Goal: Task Accomplishment & Management: Use online tool/utility

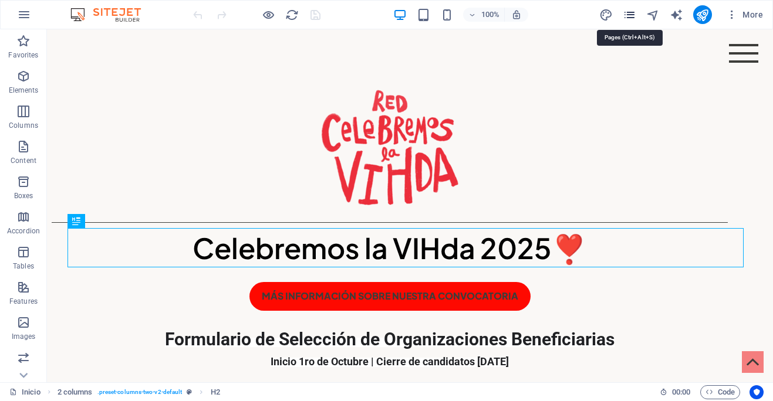
click at [630, 17] on icon "pages" at bounding box center [629, 14] width 13 height 13
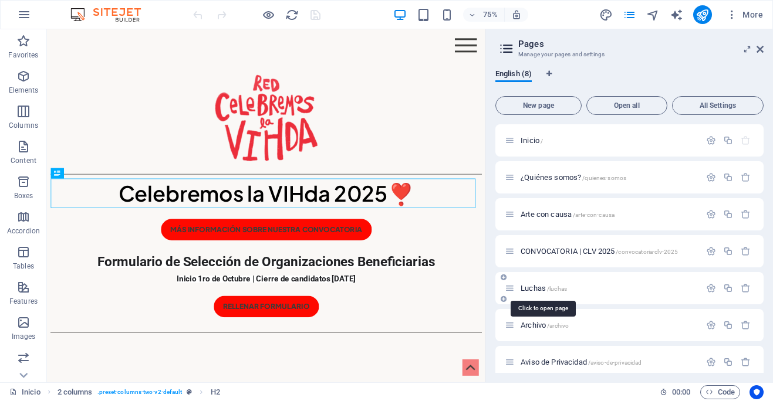
click at [559, 291] on span "/luchas" at bounding box center [557, 289] width 20 height 6
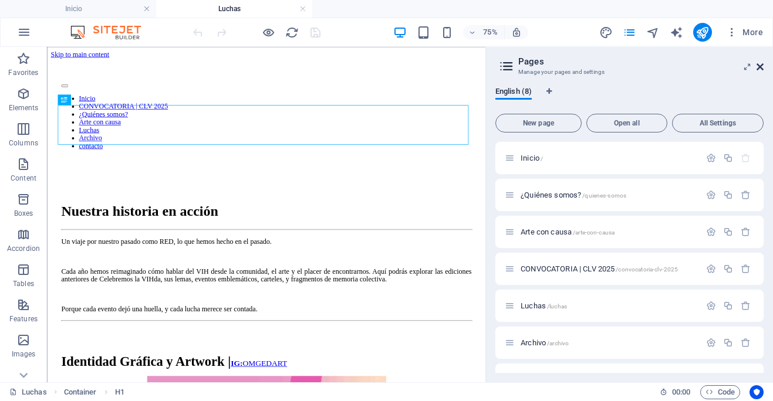
click at [759, 65] on icon at bounding box center [760, 66] width 7 height 9
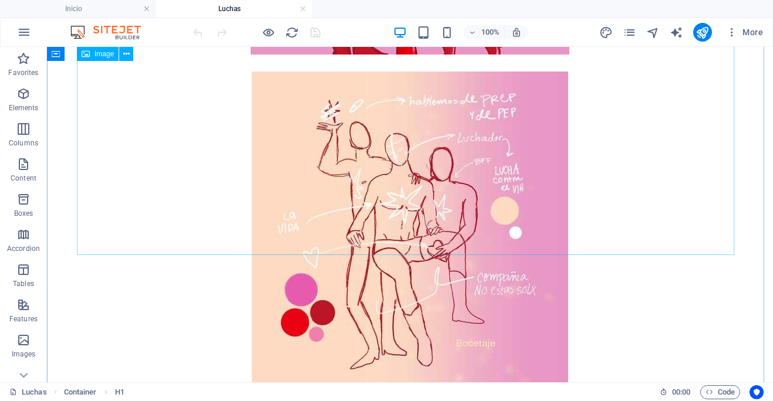
scroll to position [1088, 0]
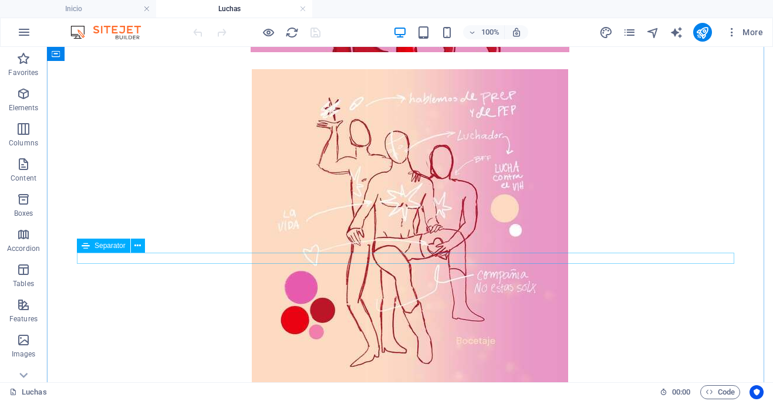
click at [548, 393] on div at bounding box center [410, 394] width 688 height 2
click at [551, 393] on div at bounding box center [410, 394] width 688 height 2
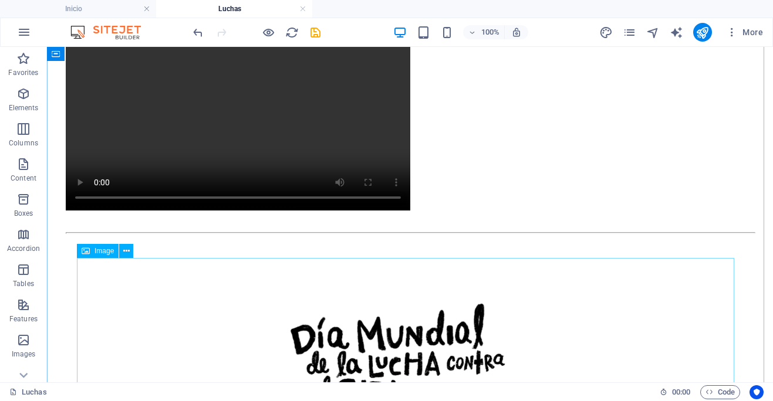
scroll to position [1454, 0]
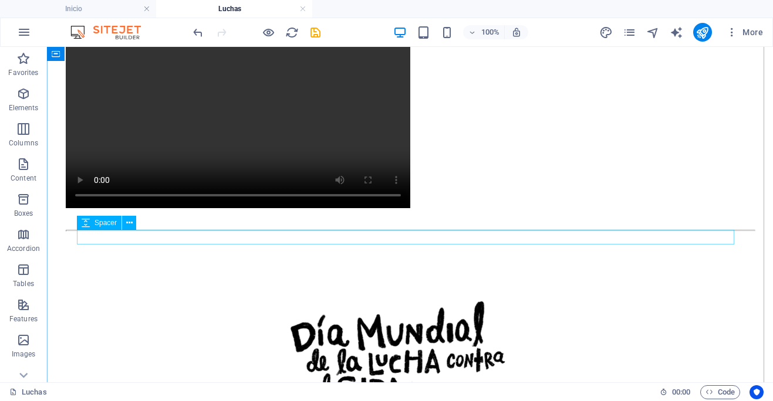
click at [540, 225] on div at bounding box center [410, 218] width 688 height 15
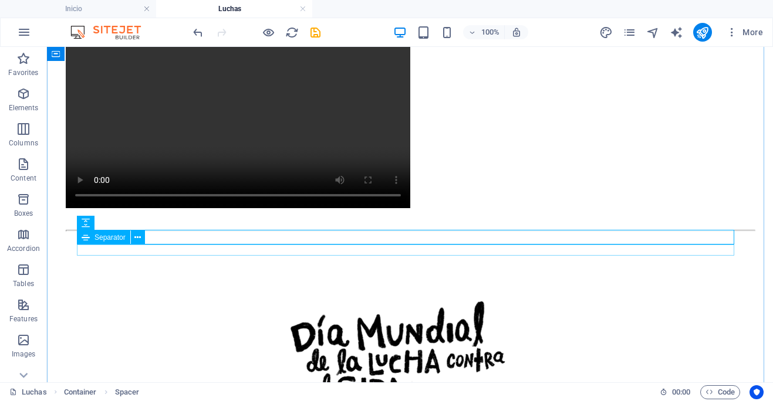
click at [543, 232] on div at bounding box center [410, 231] width 688 height 2
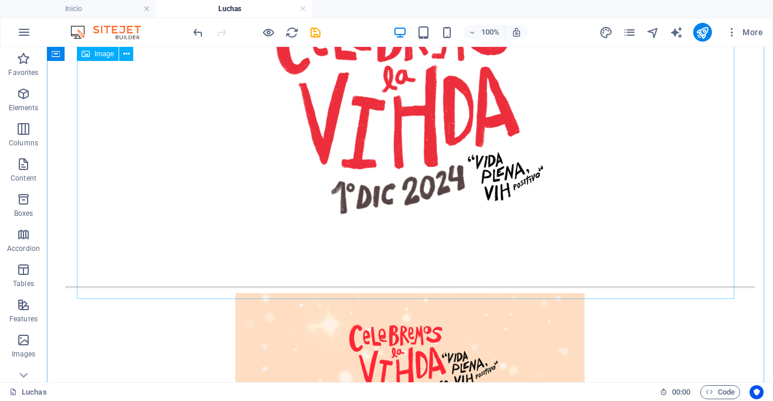
scroll to position [1913, 0]
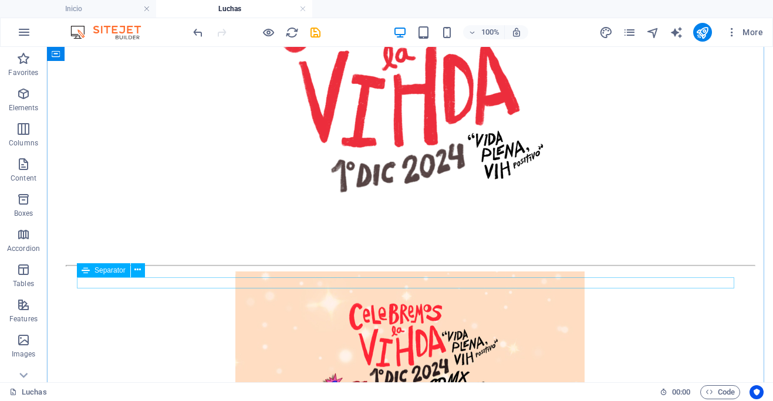
click at [559, 267] on div at bounding box center [410, 266] width 688 height 2
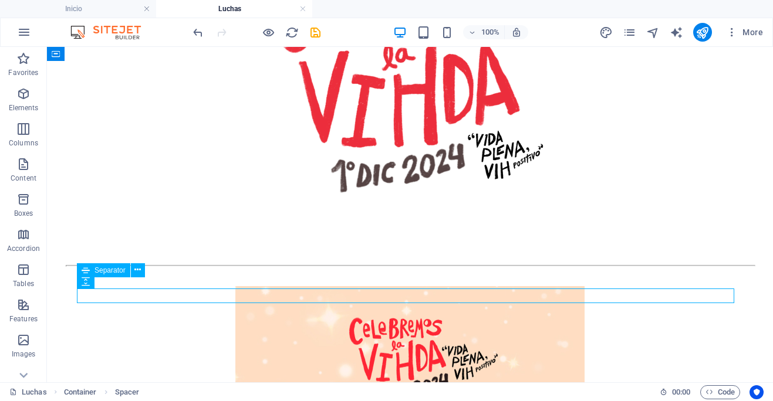
click at [562, 267] on div at bounding box center [410, 266] width 688 height 2
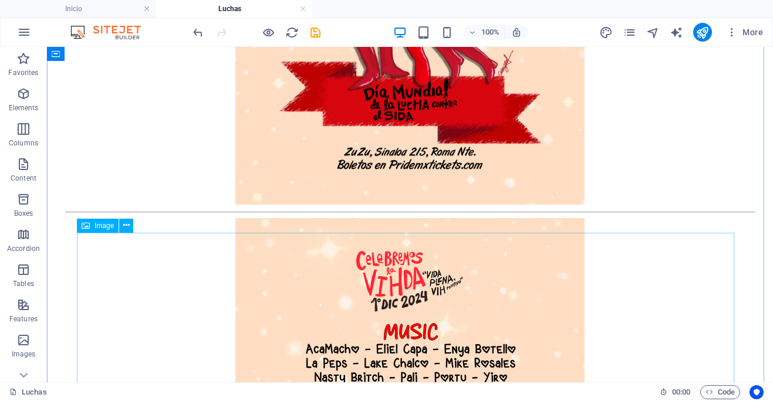
scroll to position [2449, 0]
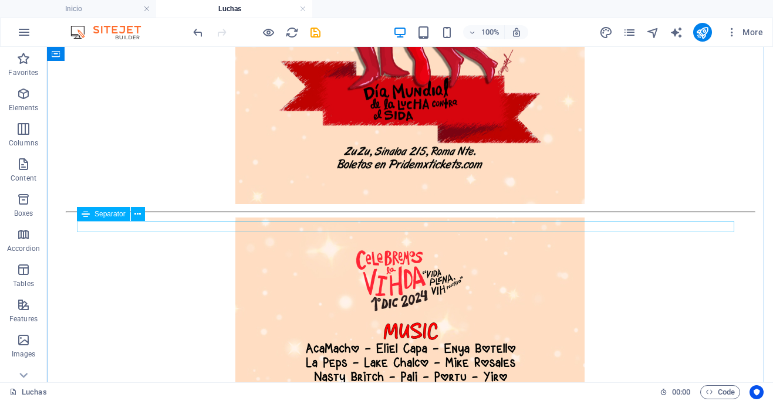
click at [548, 213] on div at bounding box center [410, 212] width 688 height 2
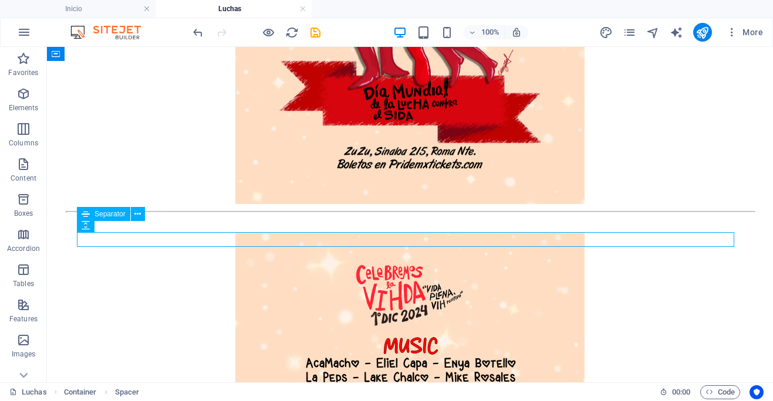
click at [548, 213] on div at bounding box center [410, 212] width 688 height 2
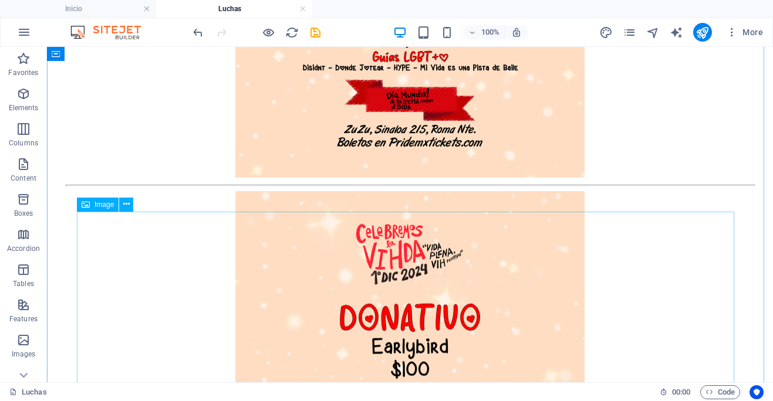
scroll to position [2972, 0]
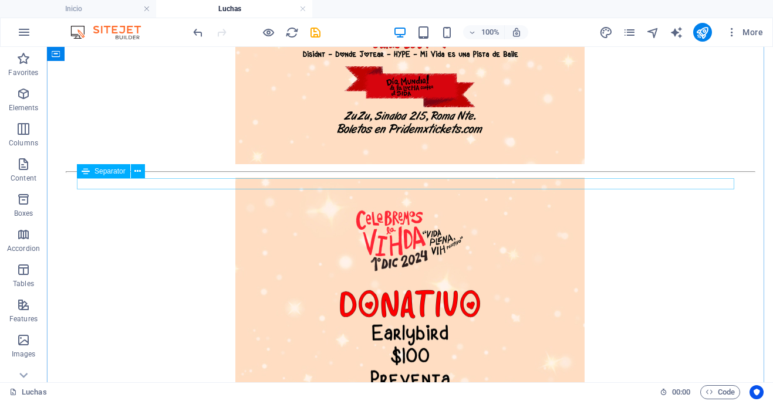
click at [544, 173] on div at bounding box center [410, 172] width 688 height 2
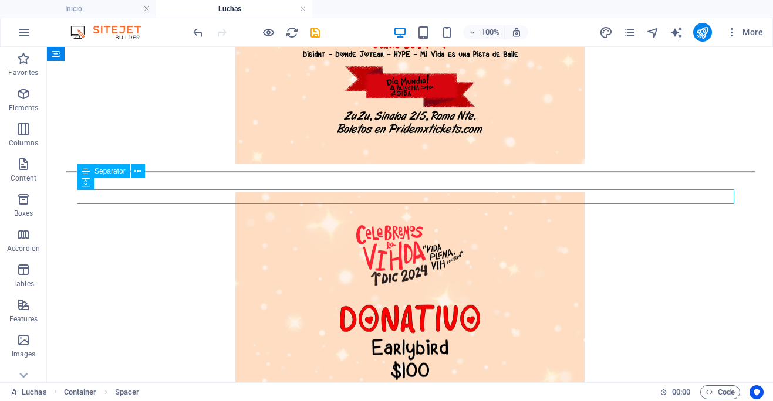
click at [544, 173] on div at bounding box center [410, 172] width 688 height 2
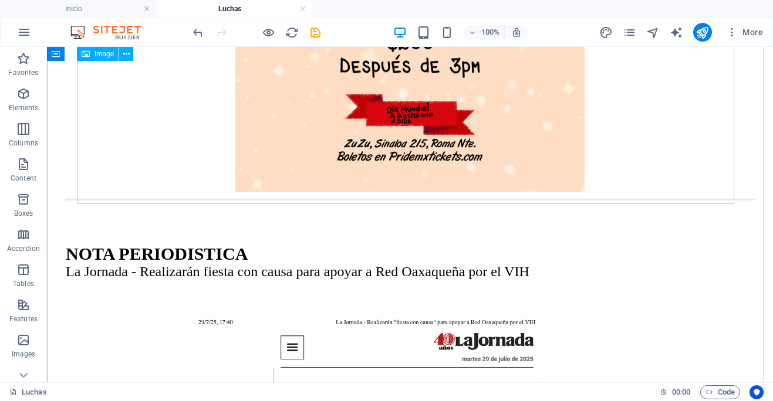
scroll to position [3429, 0]
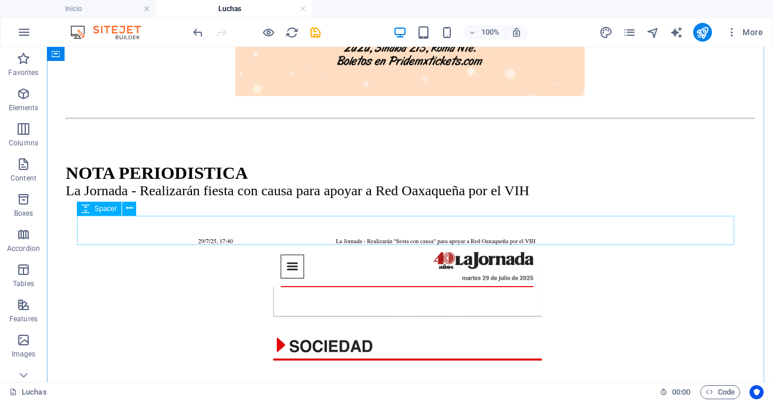
scroll to position [3520, 0]
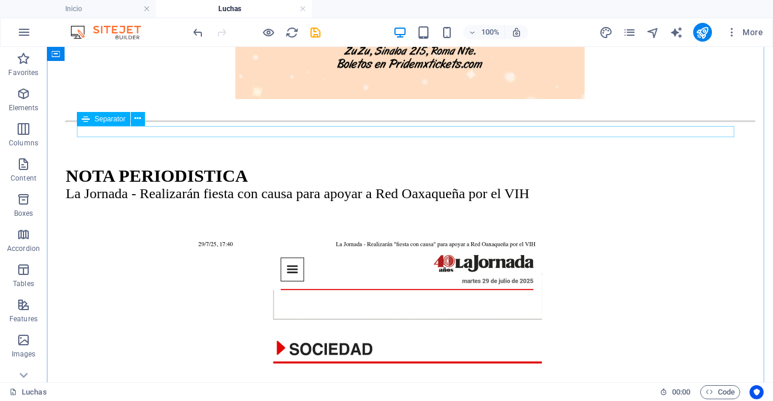
click at [521, 123] on div at bounding box center [410, 122] width 688 height 2
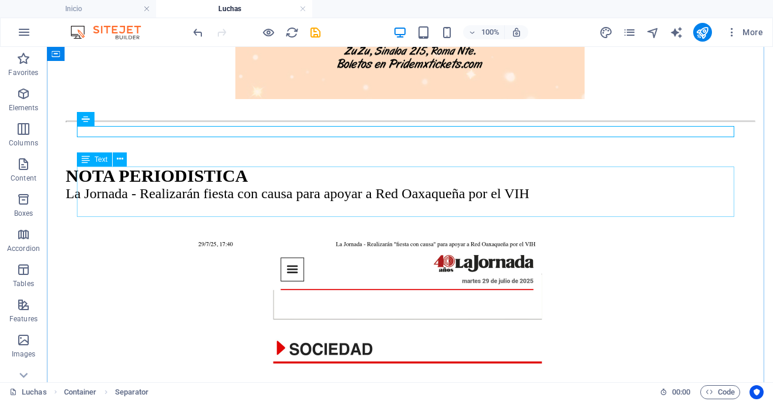
click at [522, 202] on div "NOTA PERIODISTICA La Jornada - Realizarán fiesta con causa para apoyar a Red O…" at bounding box center [410, 184] width 688 height 36
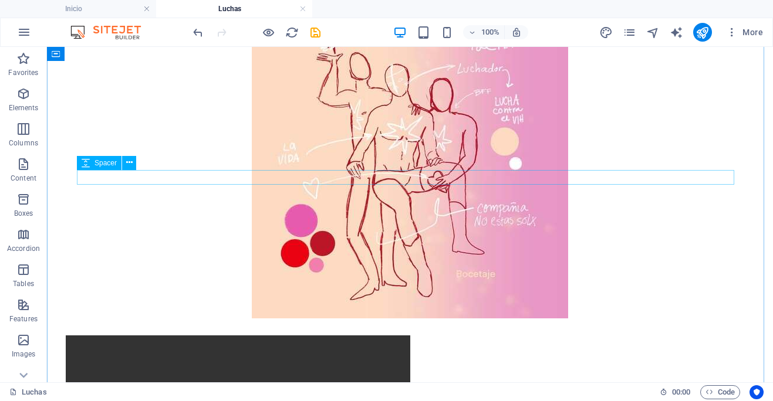
scroll to position [1154, 0]
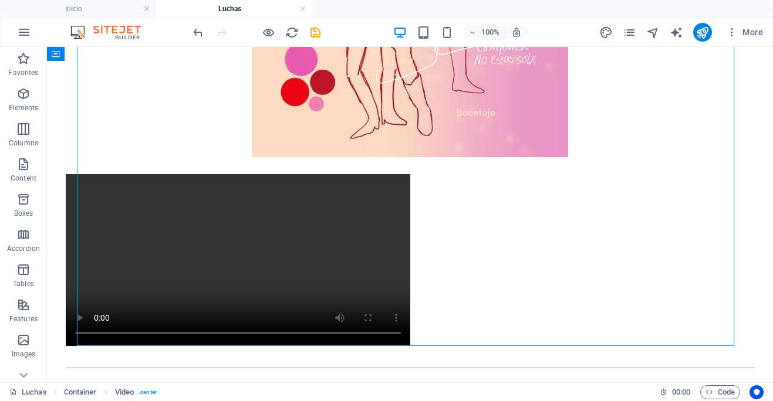
scroll to position [1413, 0]
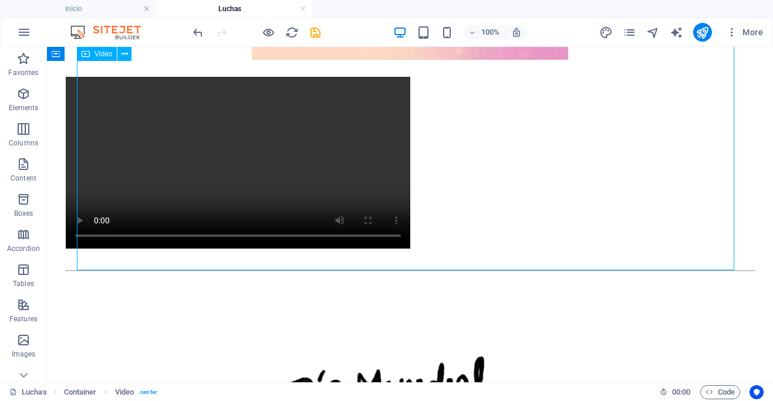
click at [525, 208] on figure at bounding box center [410, 164] width 688 height 174
select select "%"
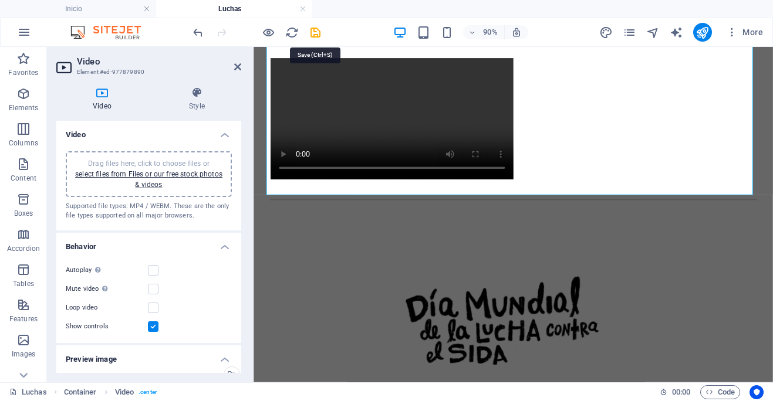
click at [319, 33] on icon "save" at bounding box center [315, 32] width 13 height 13
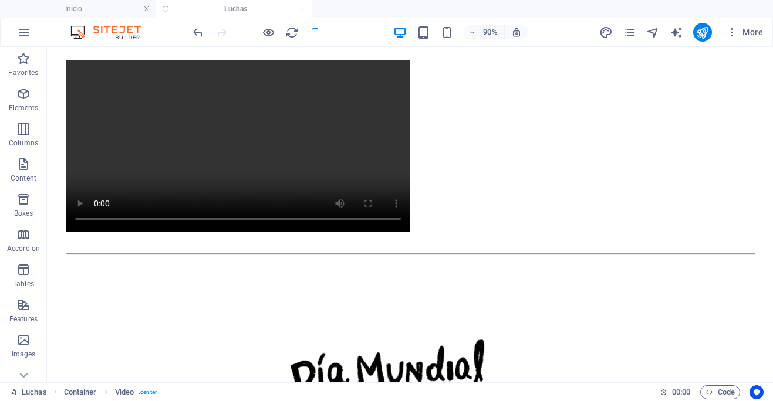
scroll to position [1413, 0]
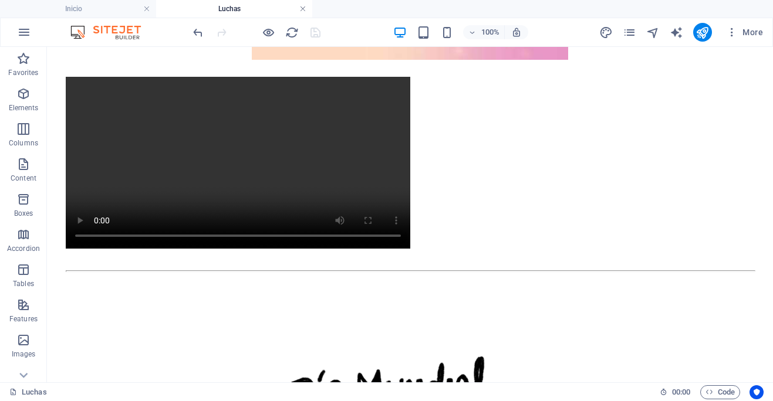
click at [302, 11] on link at bounding box center [302, 9] width 7 height 11
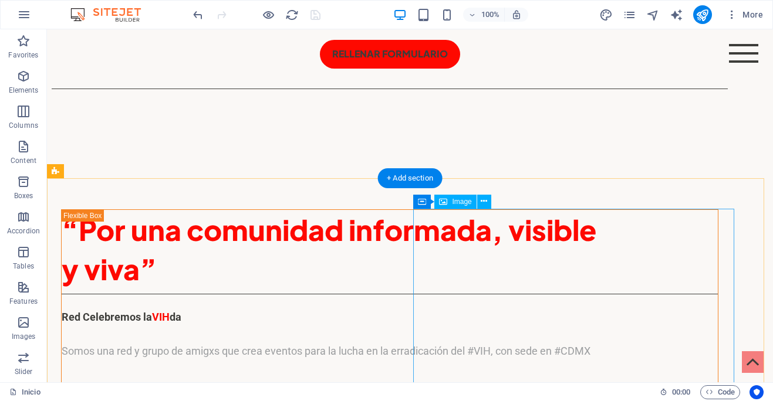
scroll to position [346, 0]
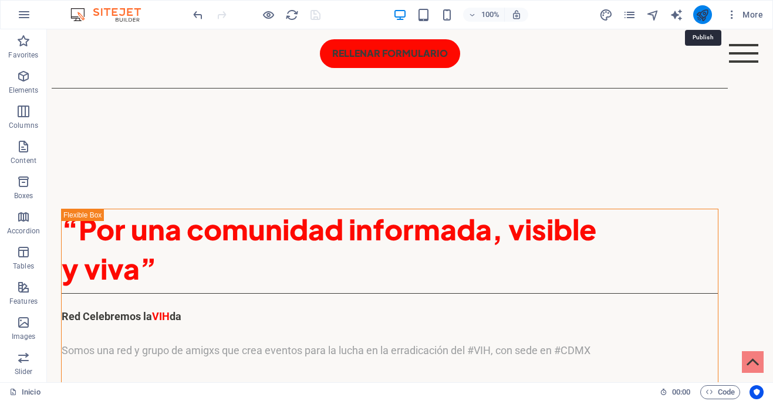
click at [702, 17] on icon "publish" at bounding box center [702, 14] width 13 height 13
